Goal: Navigation & Orientation: Go to known website

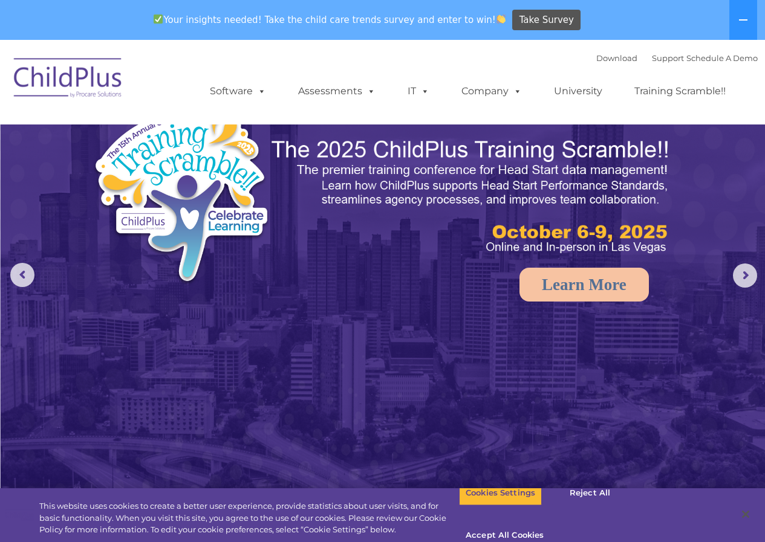
select select "MEDIUM"
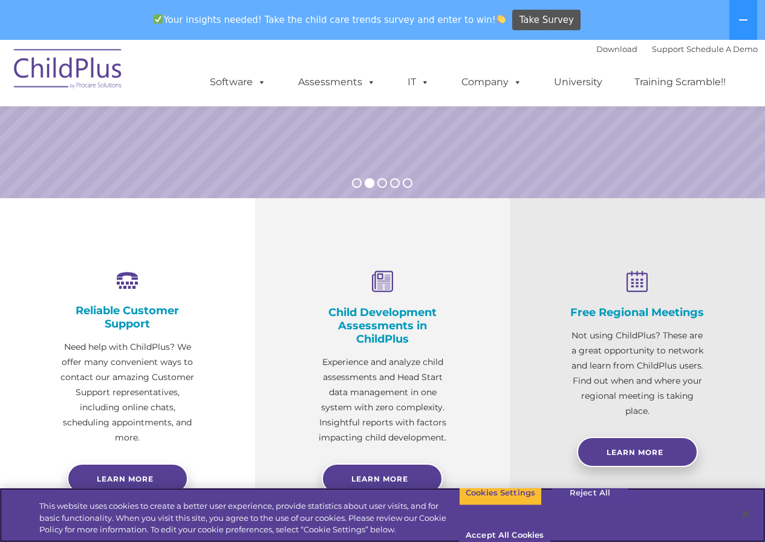
scroll to position [322, 0]
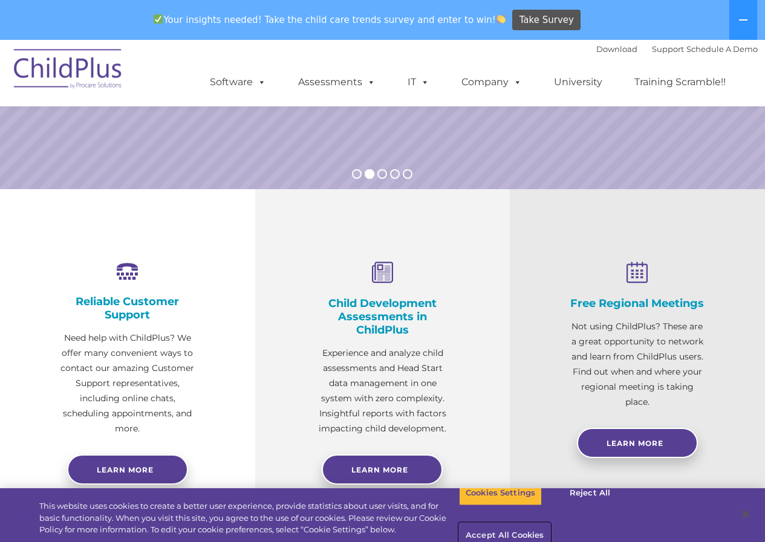
click at [550, 523] on button "Accept All Cookies" at bounding box center [504, 535] width 91 height 25
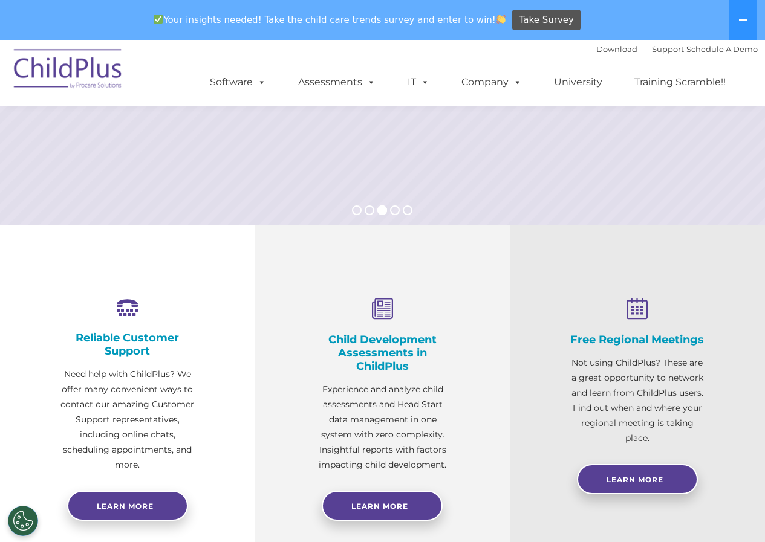
scroll to position [0, 0]
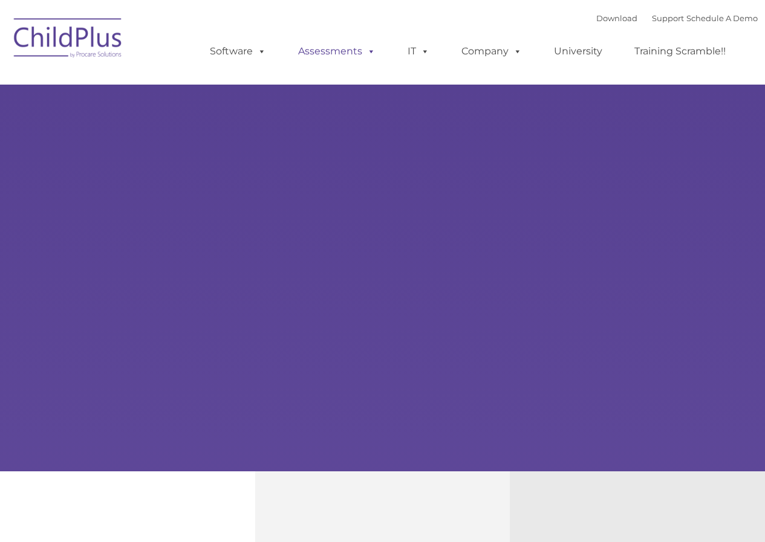
type input ""
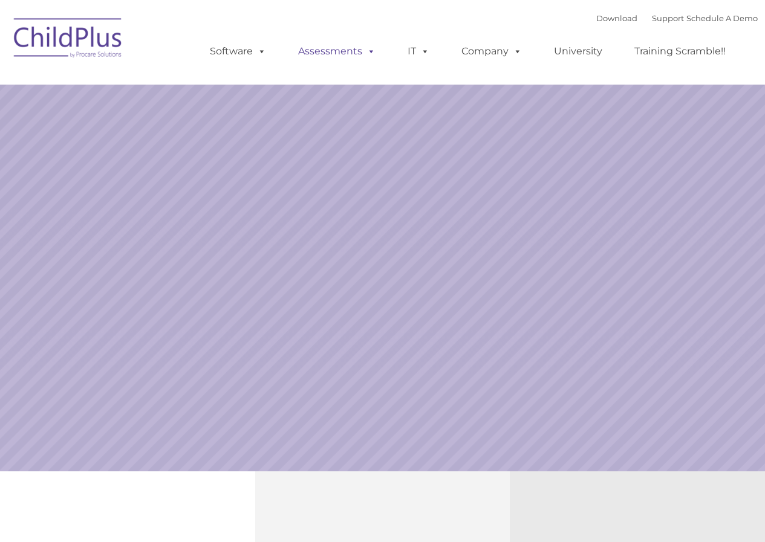
select select "MEDIUM"
